Goal: Check status: Check status

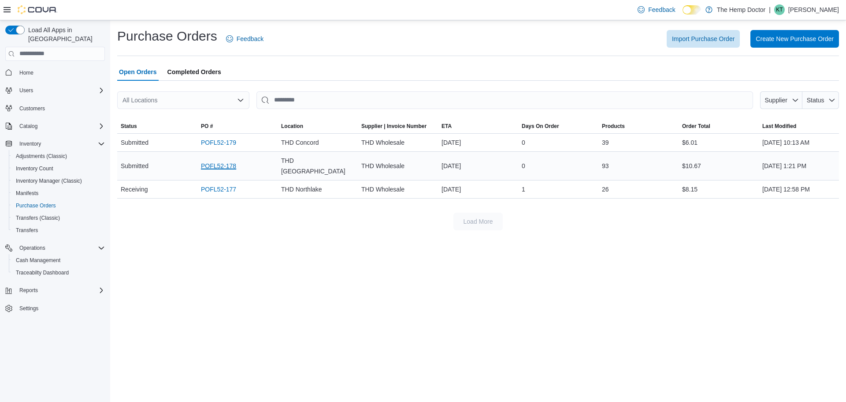
click at [216, 164] on link "POFL52-178" at bounding box center [218, 165] width 35 height 11
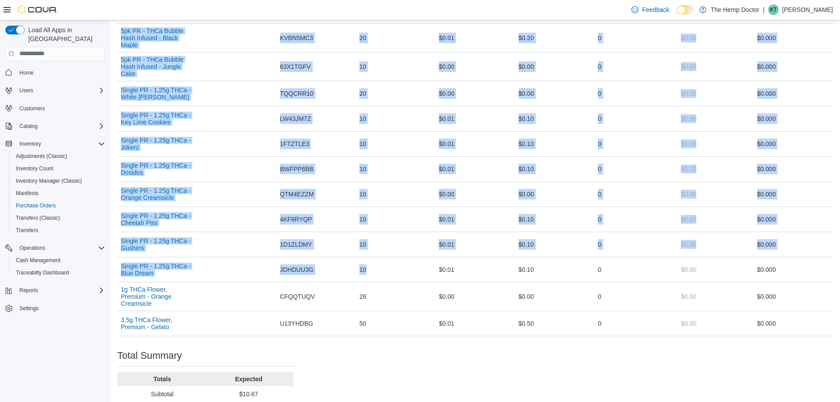
scroll to position [2711, 0]
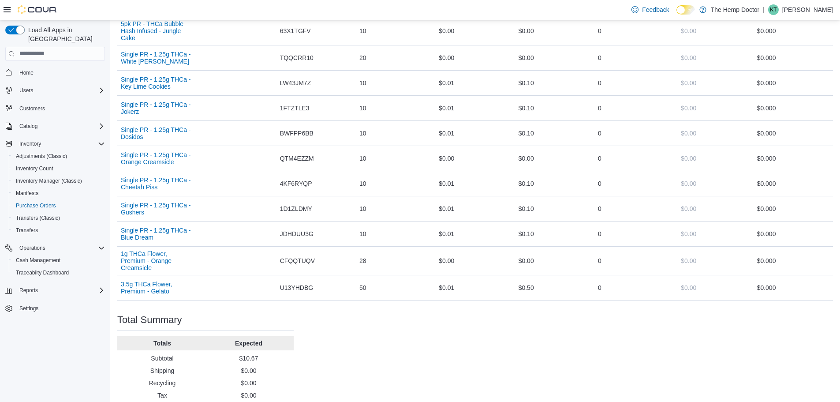
drag, startPoint x: 118, startPoint y: 88, endPoint x: 778, endPoint y: 279, distance: 686.9
